Goal: Task Accomplishment & Management: Use online tool/utility

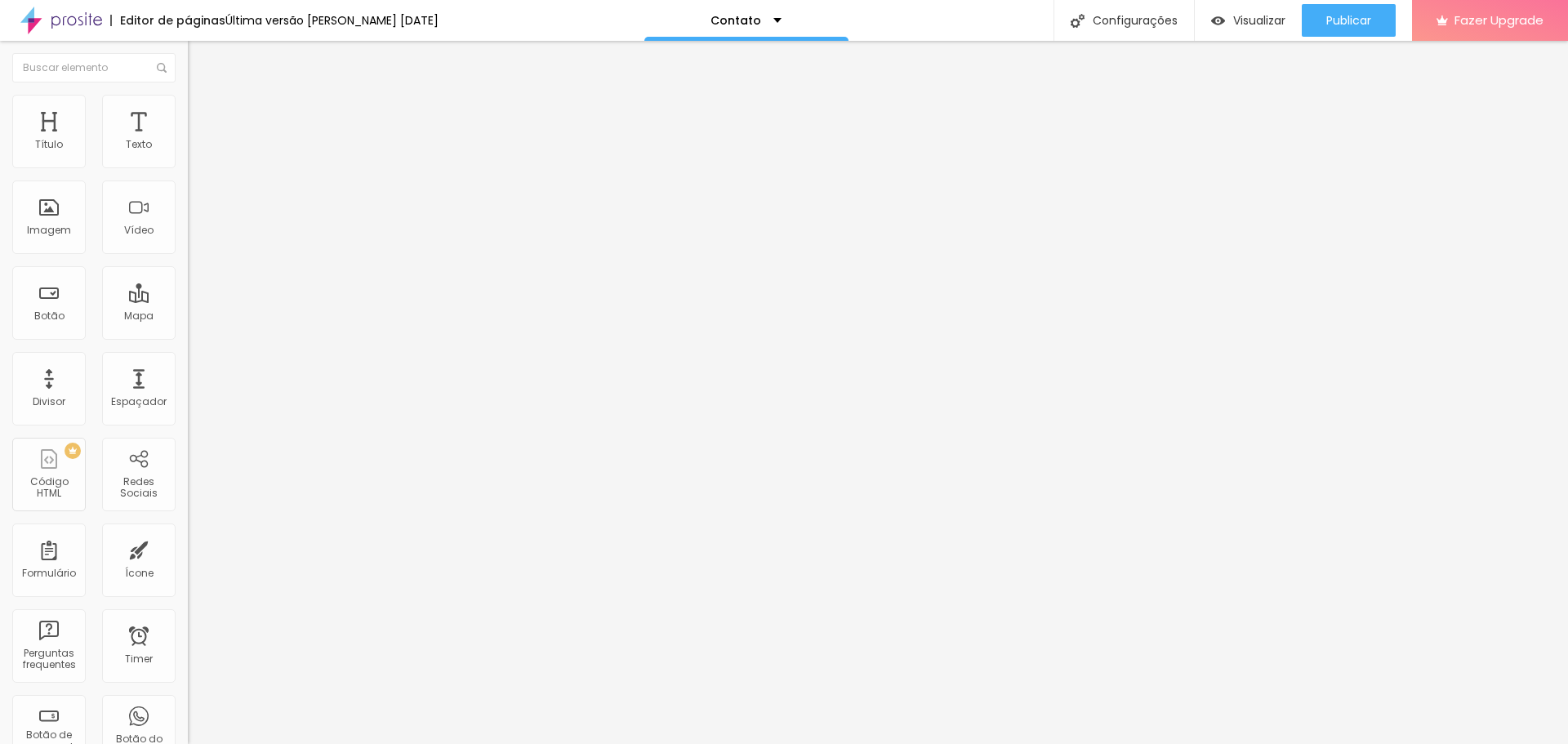
click at [187, 165] on div "Contato" at bounding box center [281, 151] width 187 height 28
click at [202, 113] on span "Estilo" at bounding box center [214, 106] width 25 height 14
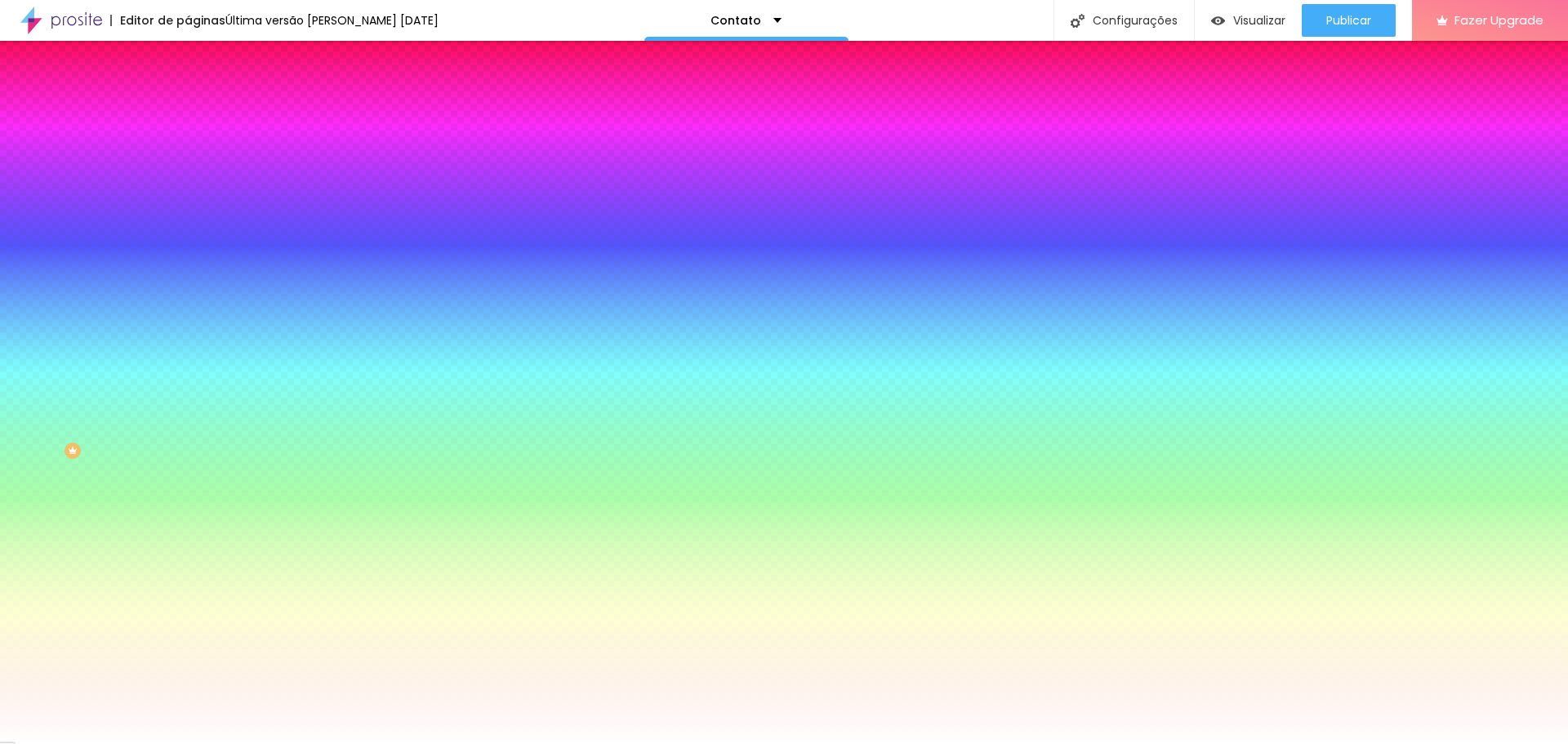
click at [202, 97] on span "Conteúdo" at bounding box center [228, 89] width 51 height 14
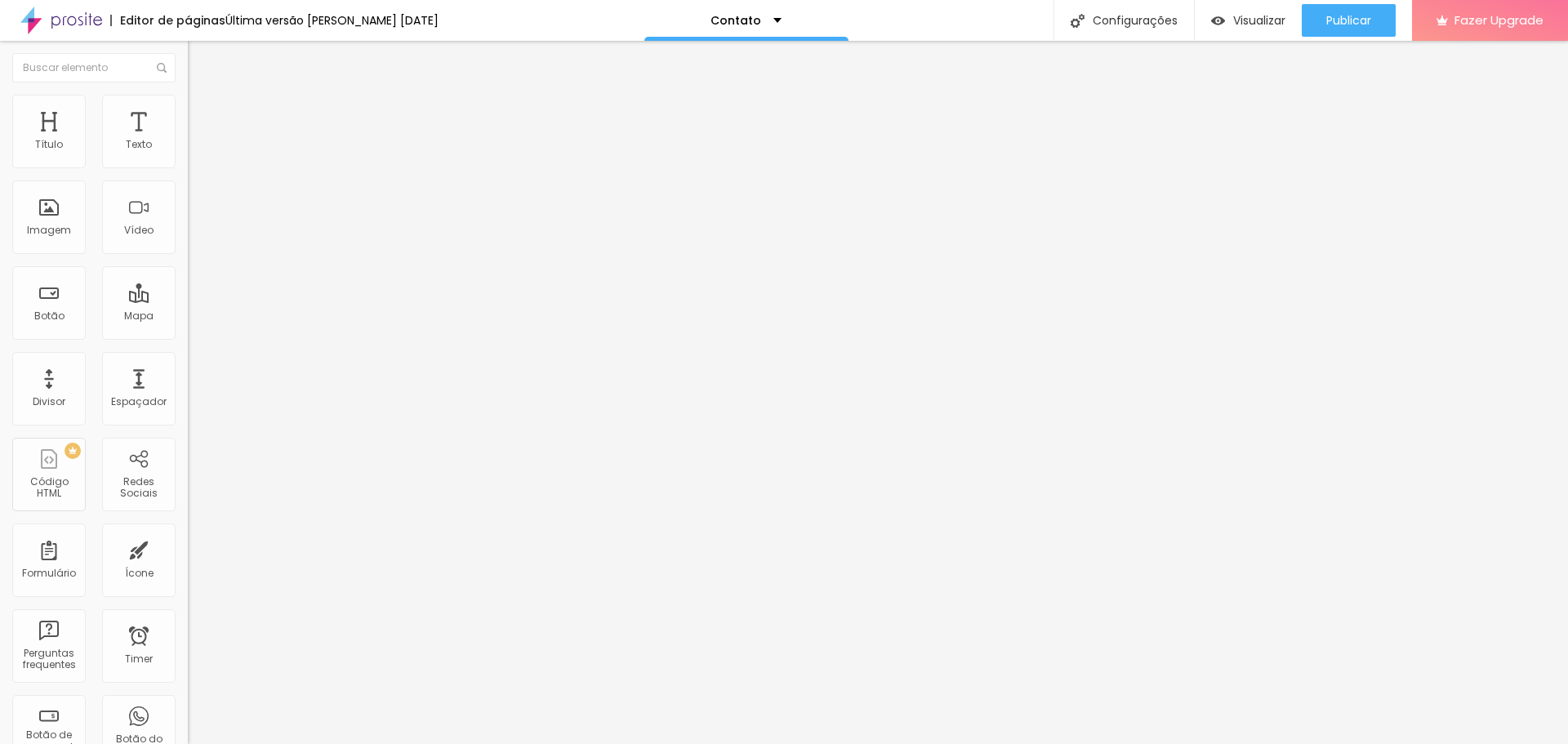
click at [187, 165] on div "Contato" at bounding box center [281, 151] width 187 height 28
click at [126, 144] on div "Texto" at bounding box center [139, 145] width 26 height 11
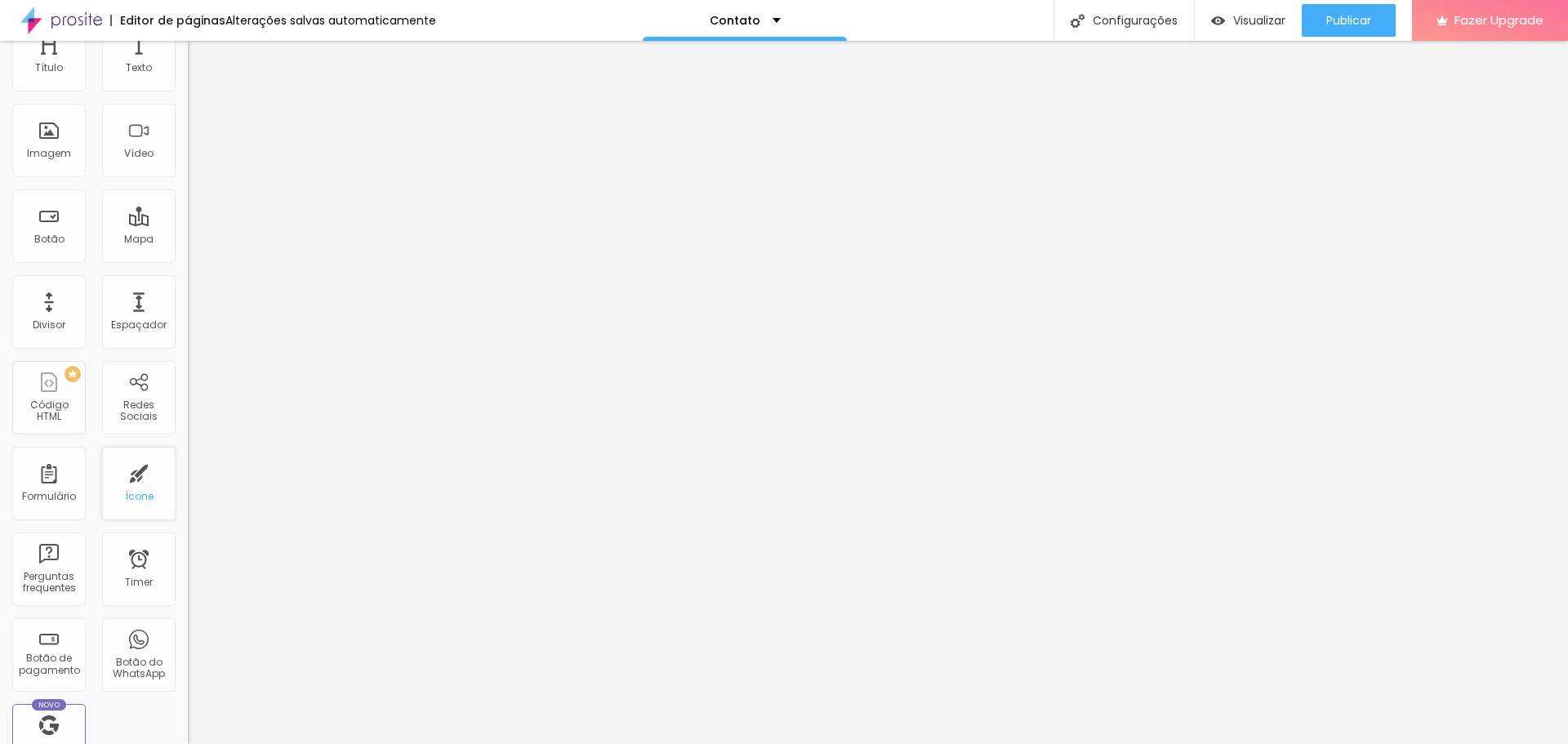
scroll to position [82, 0]
click at [52, 490] on div "Formulário" at bounding box center [49, 492] width 54 height 11
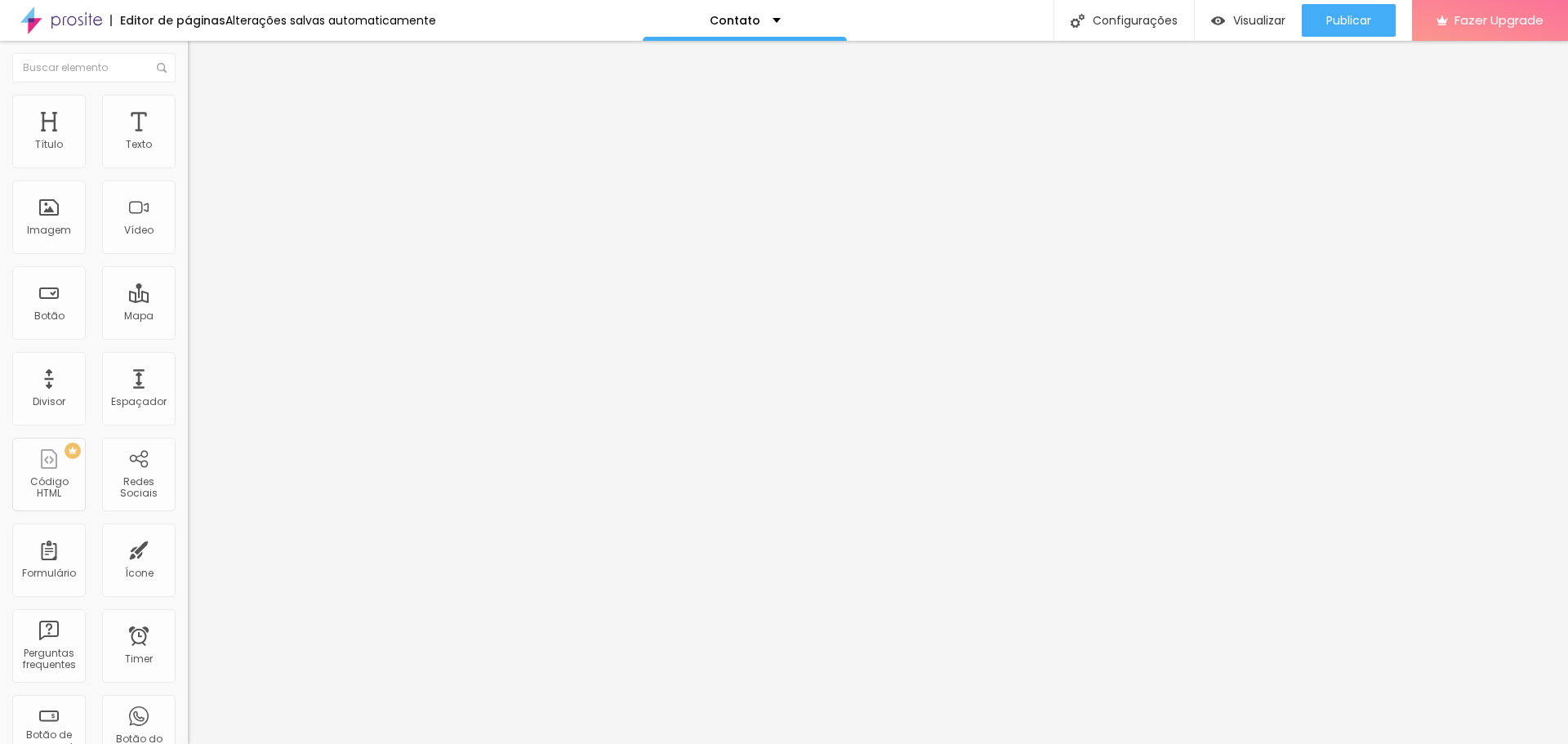
click at [198, 160] on div "Contato" at bounding box center [282, 152] width 167 height 15
click at [187, 111] on li "Avançado" at bounding box center [281, 119] width 187 height 16
click at [187, 104] on li "Estilo" at bounding box center [281, 103] width 187 height 16
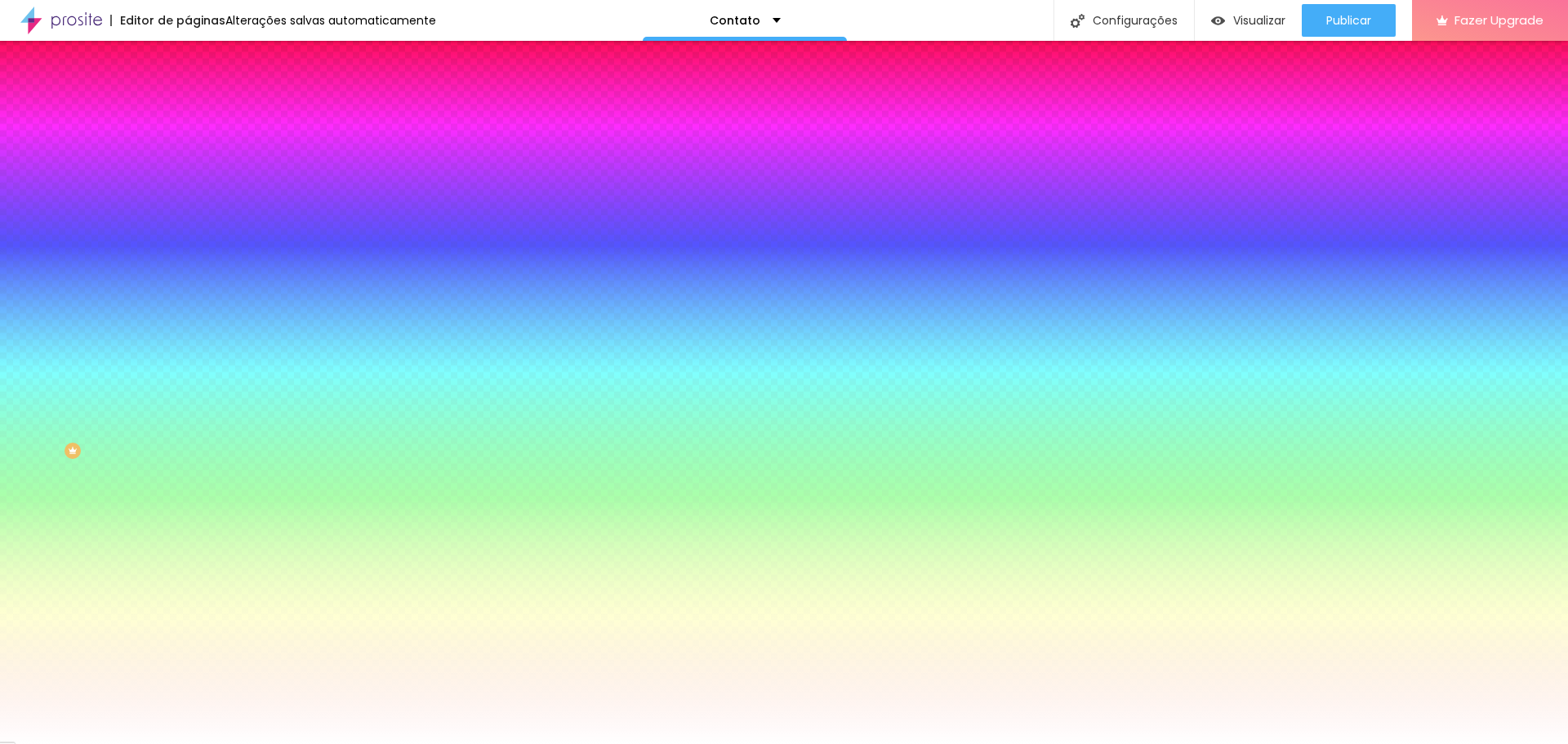
click at [196, 533] on icon "button" at bounding box center [199, 530] width 7 height 7
click at [169, 743] on div at bounding box center [777, 744] width 1556 height 0
click at [187, 95] on li "Conteúdo" at bounding box center [281, 87] width 187 height 16
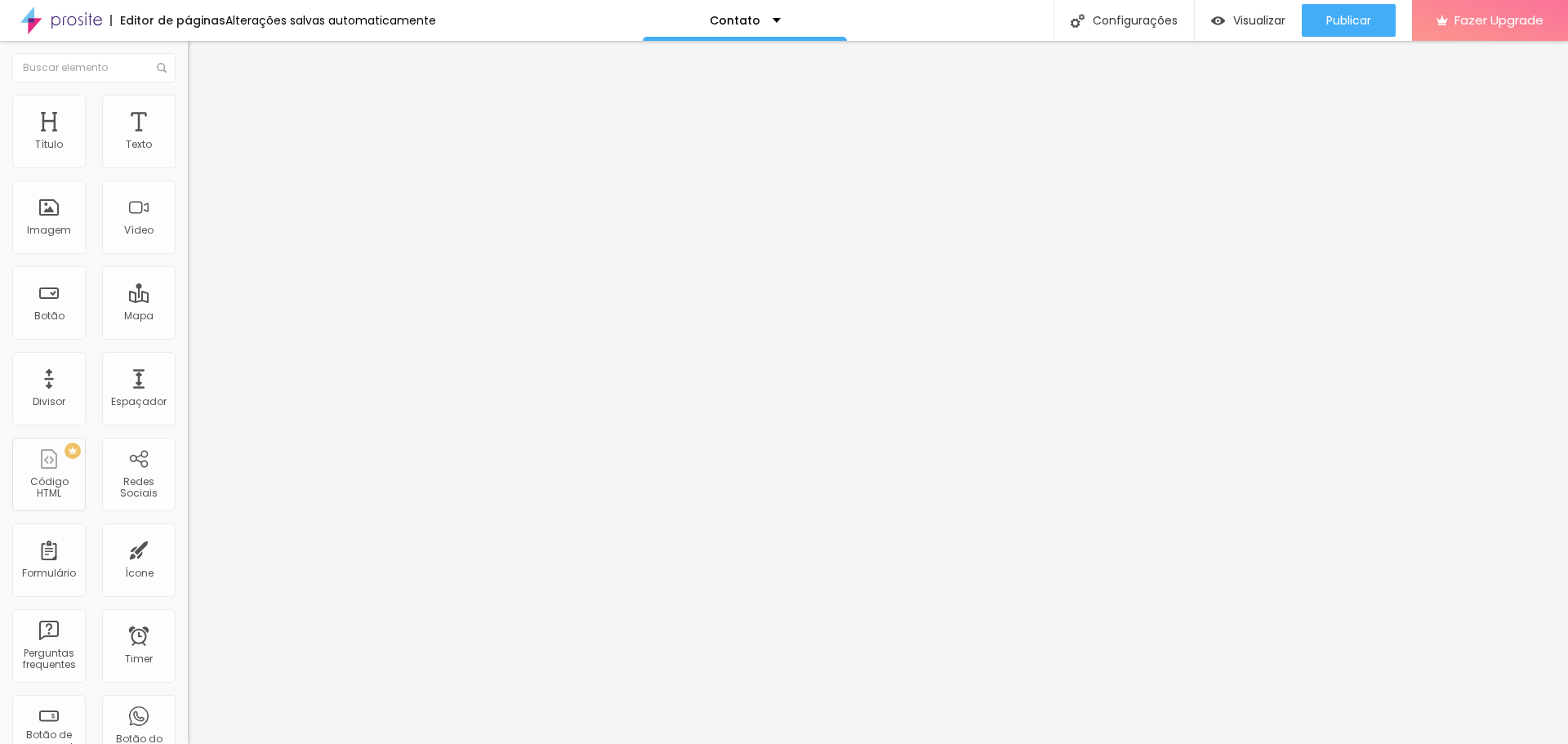
click at [198, 160] on div "Contato" at bounding box center [282, 152] width 167 height 15
click at [187, 165] on img at bounding box center [192, 170] width 10 height 10
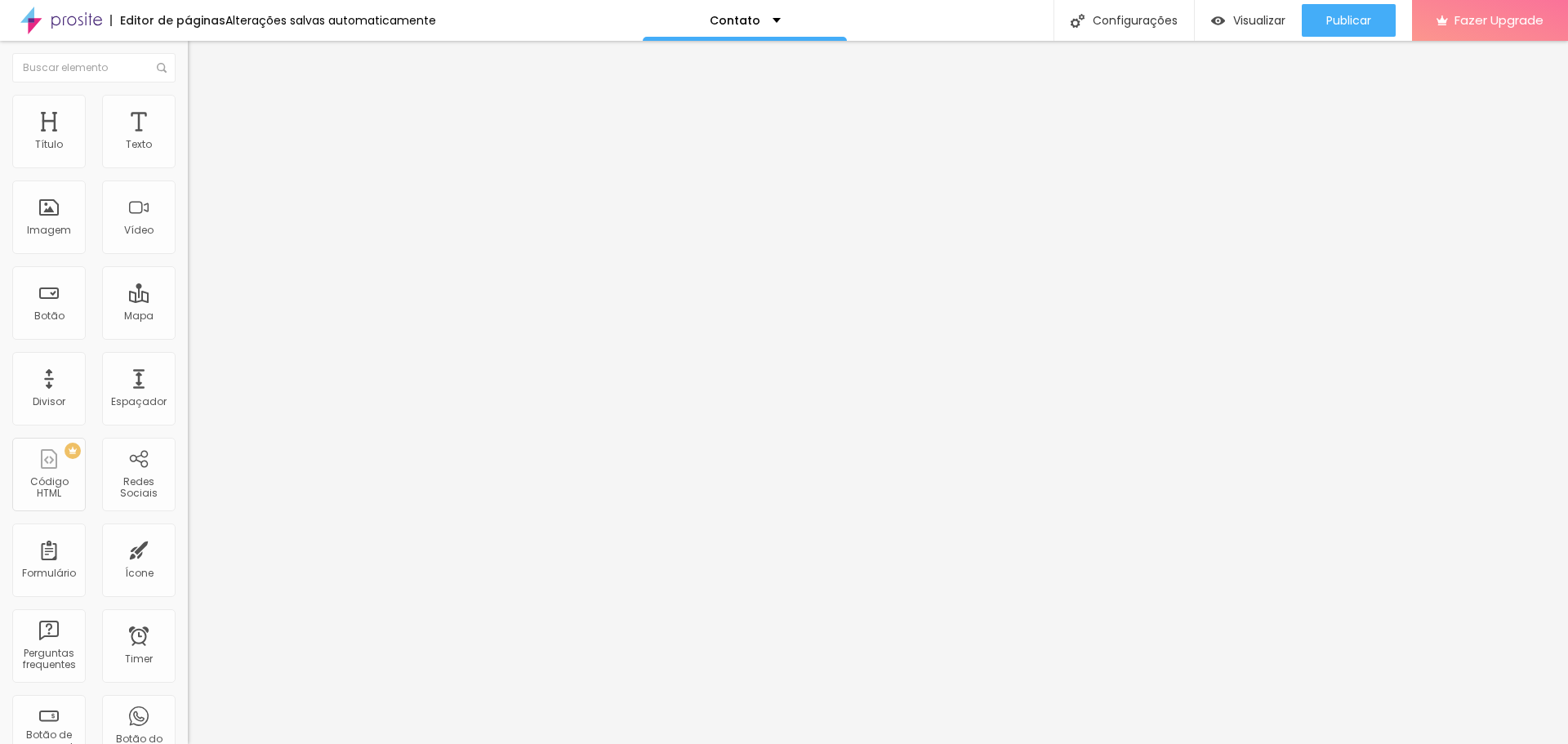
drag, startPoint x: 626, startPoint y: 445, endPoint x: 540, endPoint y: 444, distance: 86.0
type input "Telefone de contato"
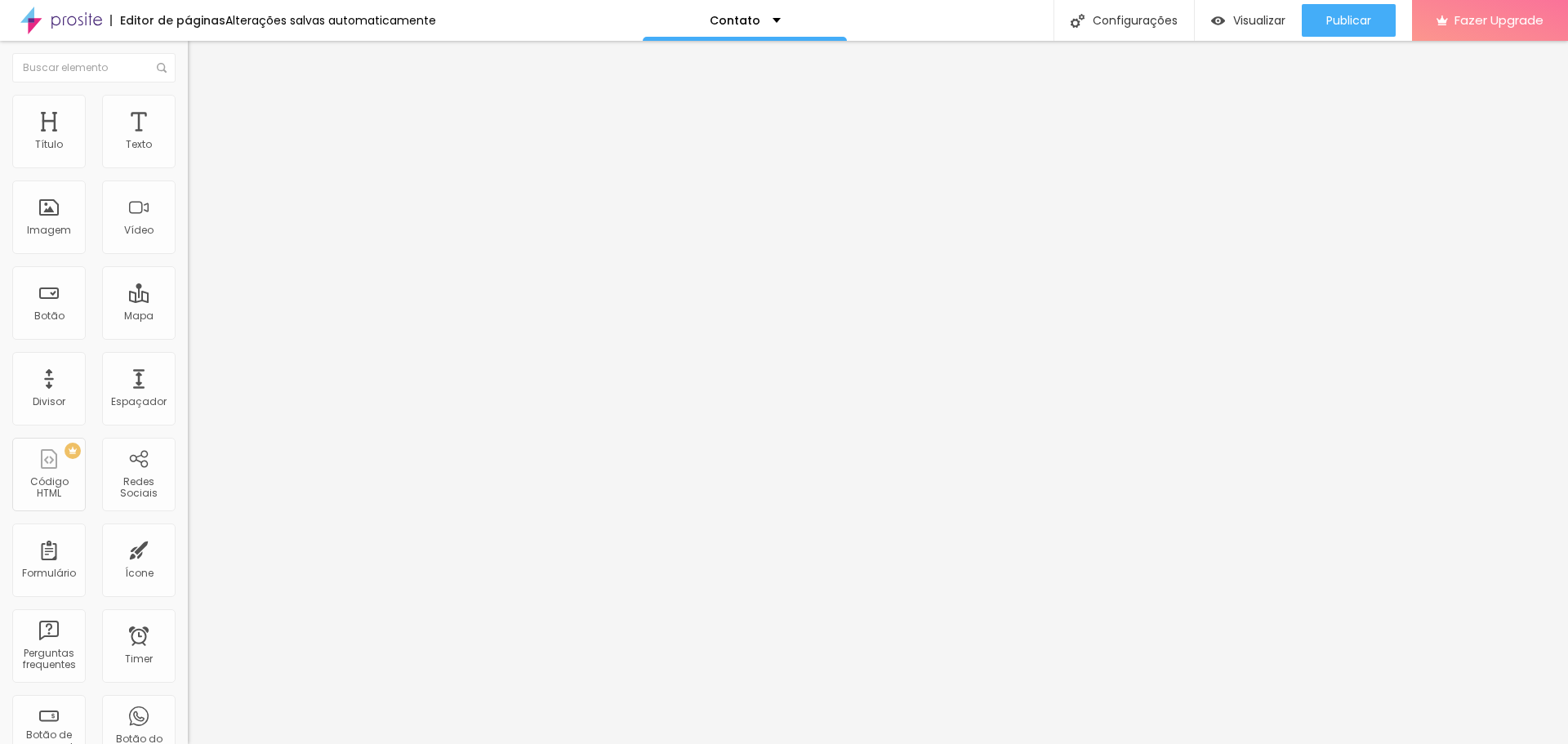
drag, startPoint x: 611, startPoint y: 506, endPoint x: 540, endPoint y: 505, distance: 71.0
type input "Mensagem"
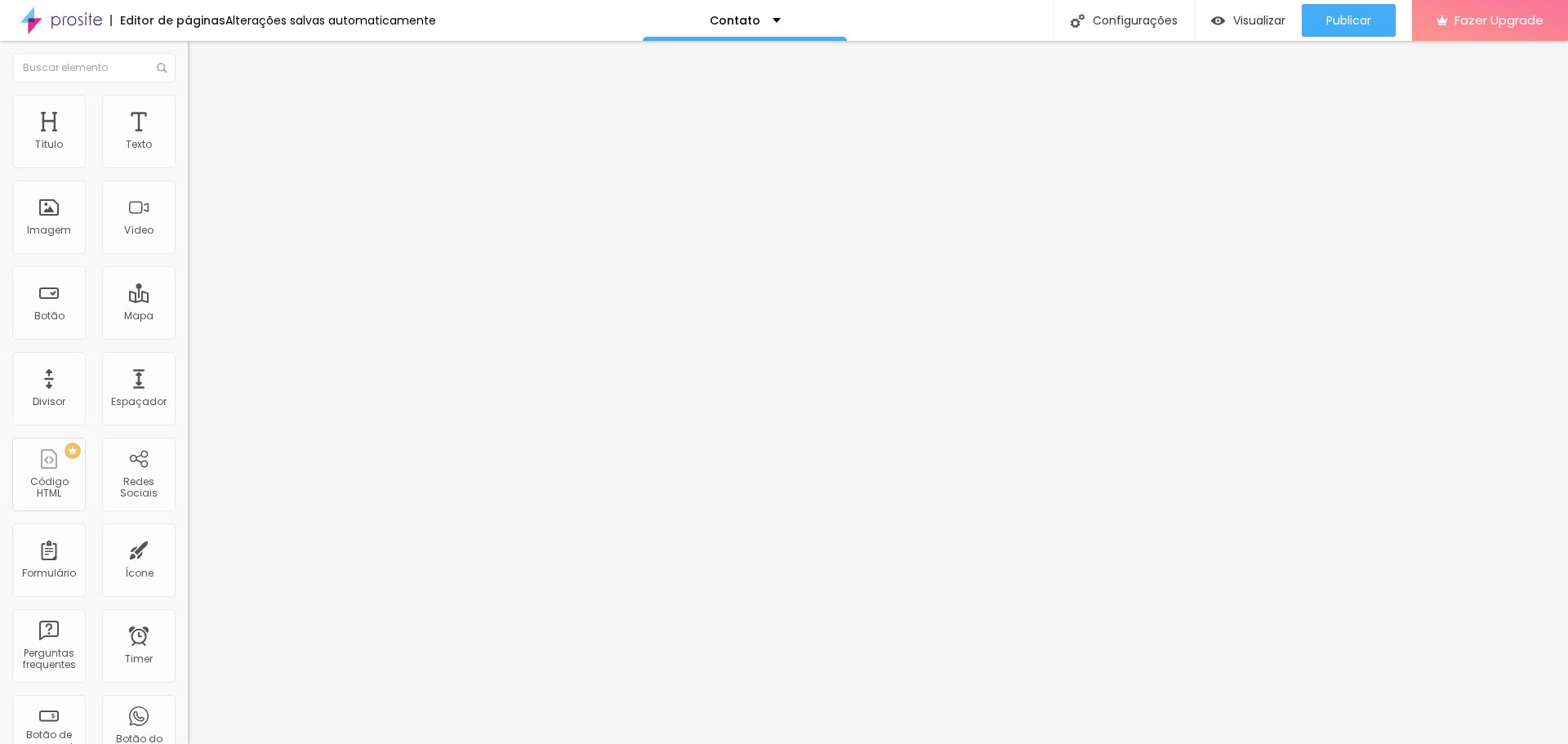
scroll to position [83, 0]
click at [187, 165] on div "Contato" at bounding box center [281, 151] width 187 height 28
click at [187, 165] on img at bounding box center [192, 170] width 10 height 10
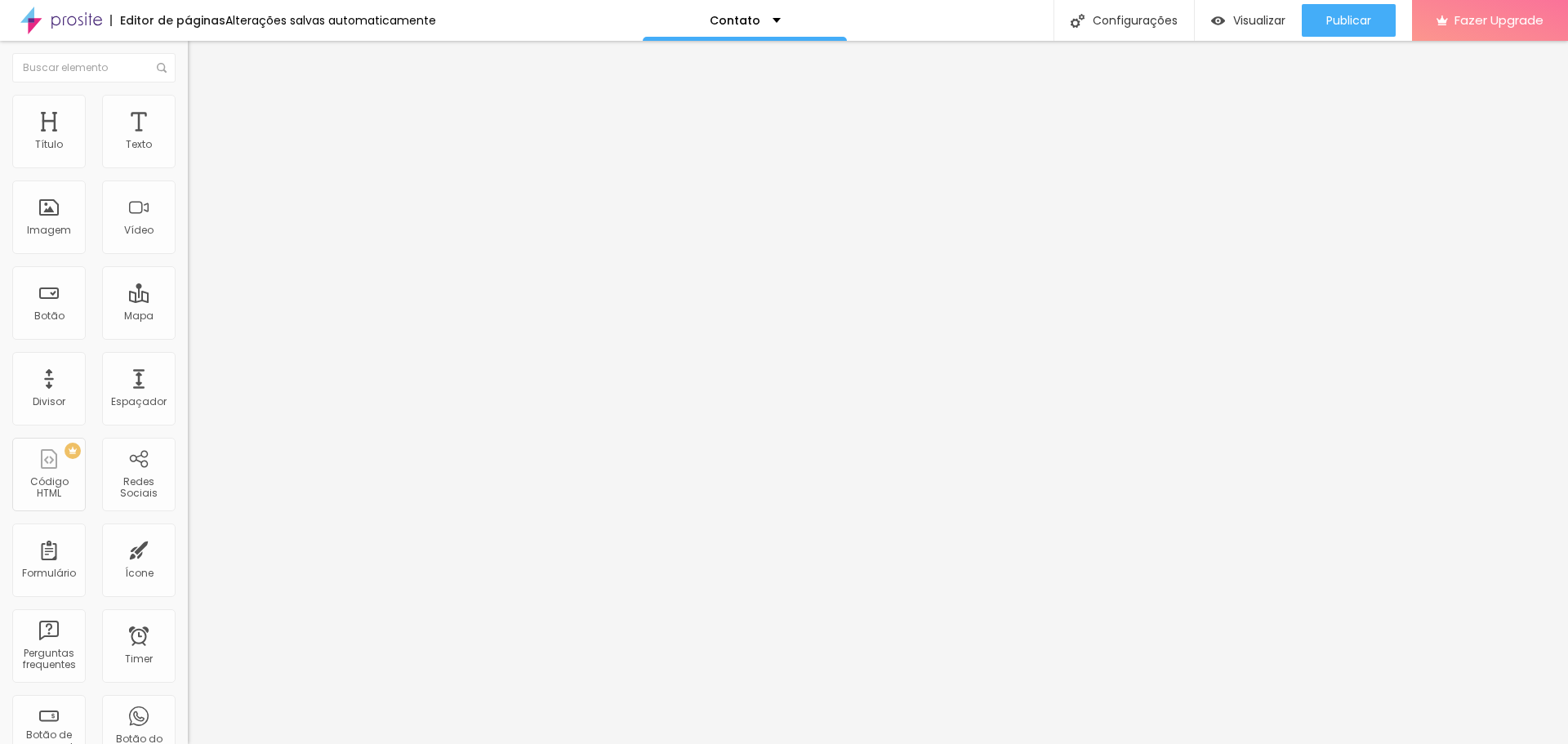
scroll to position [2, 0]
click at [202, 110] on span "Estilo" at bounding box center [214, 106] width 25 height 14
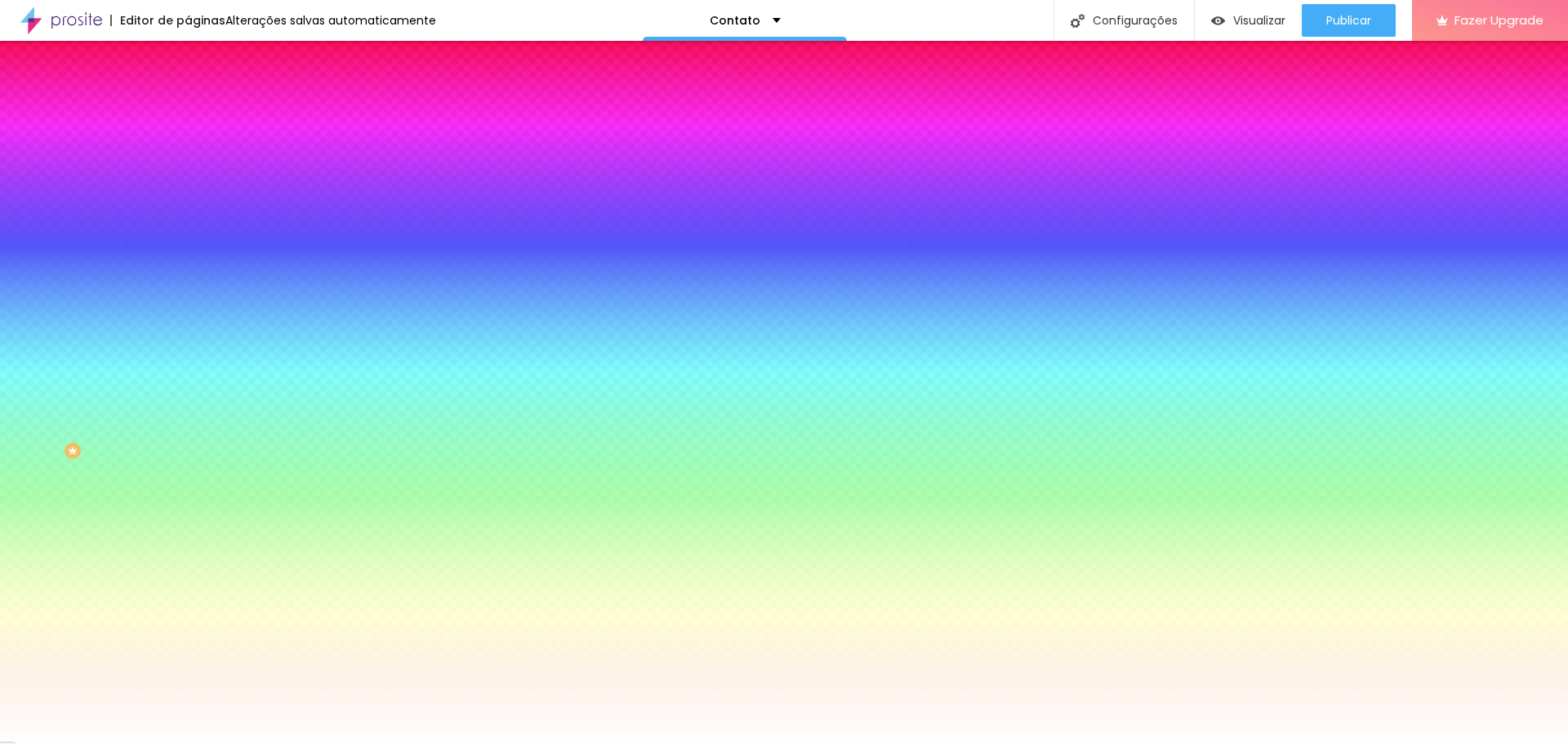
click at [194, 424] on icon "button" at bounding box center [199, 419] width 10 height 10
click at [167, 743] on div at bounding box center [784, 744] width 1568 height 0
click at [187, 111] on li "Avançado" at bounding box center [281, 119] width 187 height 16
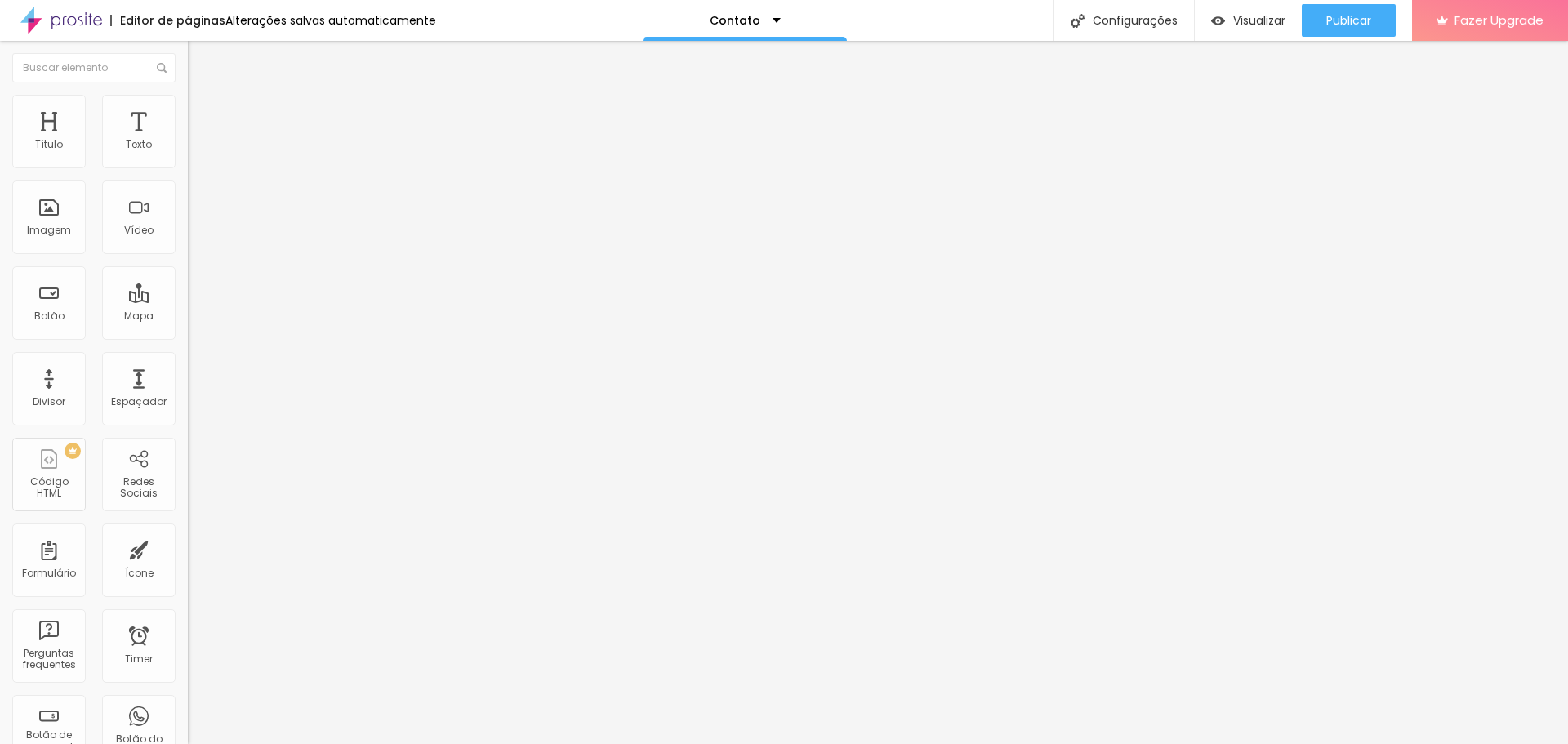
click at [187, 95] on li "Conteúdo" at bounding box center [281, 87] width 187 height 16
click at [198, 160] on div "Contato" at bounding box center [282, 152] width 167 height 15
click at [86, 743] on div "Contato" at bounding box center [82, 755] width 155 height 10
click at [1326, 11] on div "Publicar" at bounding box center [1348, 20] width 45 height 33
